Goal: Transaction & Acquisition: Book appointment/travel/reservation

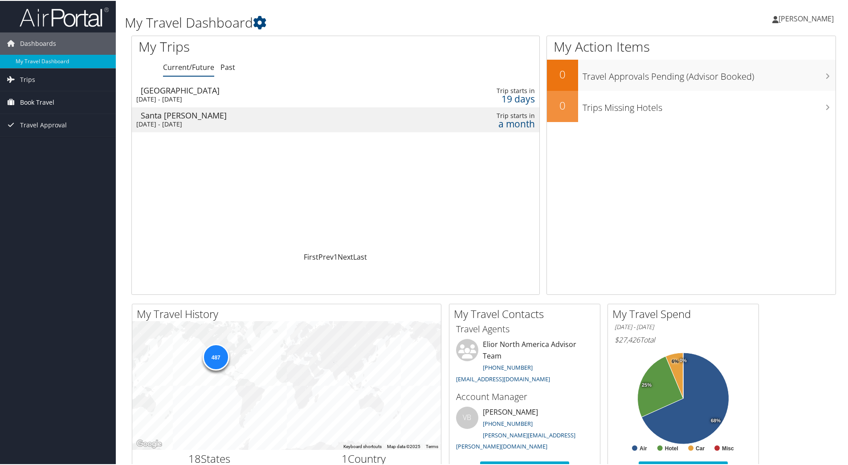
click at [40, 97] on span "Book Travel" at bounding box center [37, 101] width 34 height 22
click at [48, 148] on link "Book/Manage Online Trips" at bounding box center [58, 145] width 116 height 13
drag, startPoint x: 0, startPoint y: 0, endPoint x: 63, endPoint y: 268, distance: 274.9
click at [63, 268] on div "Dashboards My Travel Dashboard Trips Current/Future Trips Past Trips Trips Miss…" at bounding box center [426, 336] width 852 height 673
click at [45, 102] on span "Book Travel" at bounding box center [37, 101] width 34 height 22
